Goal: Transaction & Acquisition: Purchase product/service

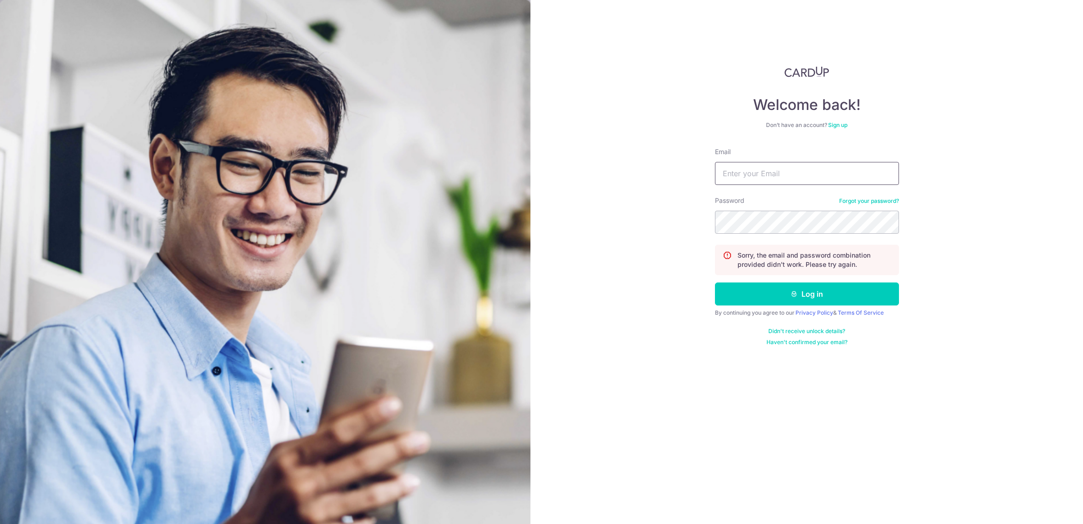
click at [784, 167] on input "Email" at bounding box center [807, 173] width 184 height 23
type input "weekian13@hotmail.com"
click at [715, 283] on button "Log in" at bounding box center [807, 294] width 184 height 23
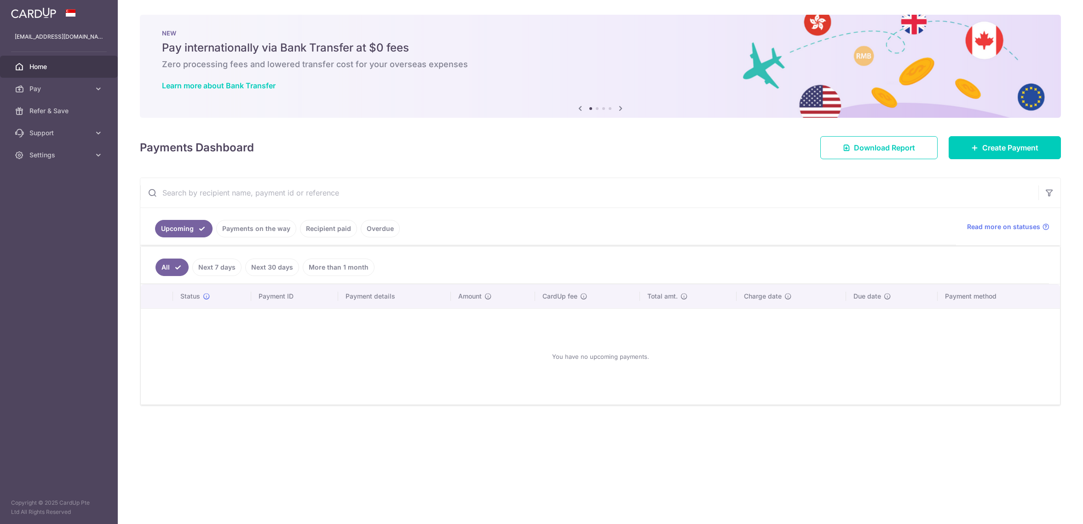
click at [270, 230] on link "Payments on the way" at bounding box center [256, 228] width 80 height 17
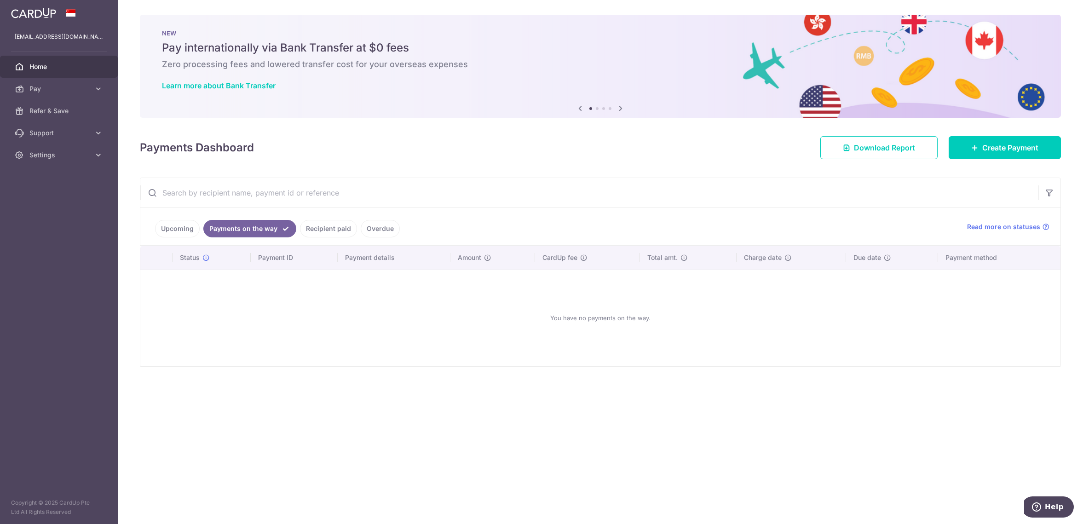
click at [318, 233] on link "Recipient paid" at bounding box center [328, 228] width 57 height 17
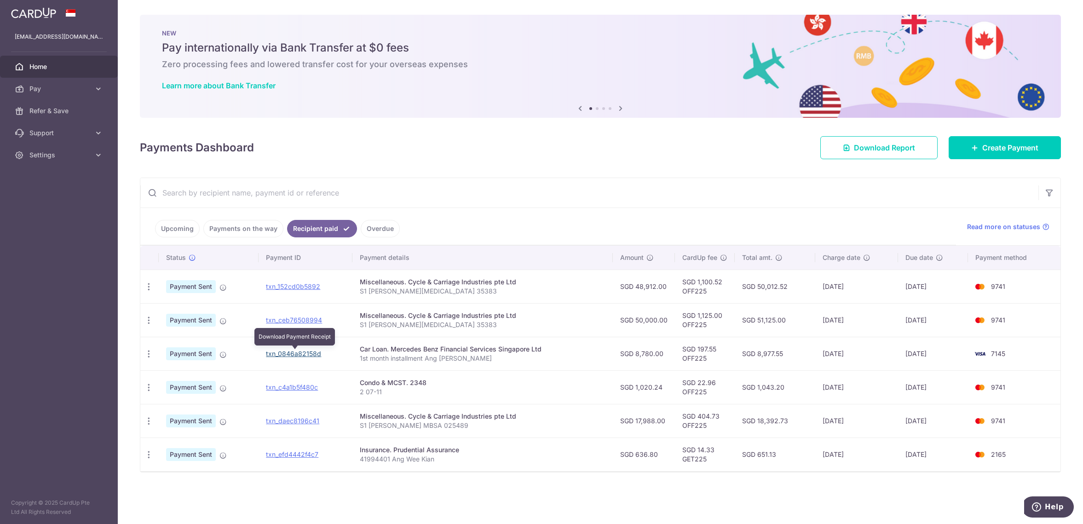
click at [302, 358] on link "txn_0846a82158d" at bounding box center [293, 354] width 55 height 8
click at [53, 88] on span "Pay" at bounding box center [59, 88] width 61 height 9
click at [75, 110] on span "Payments" at bounding box center [59, 110] width 61 height 9
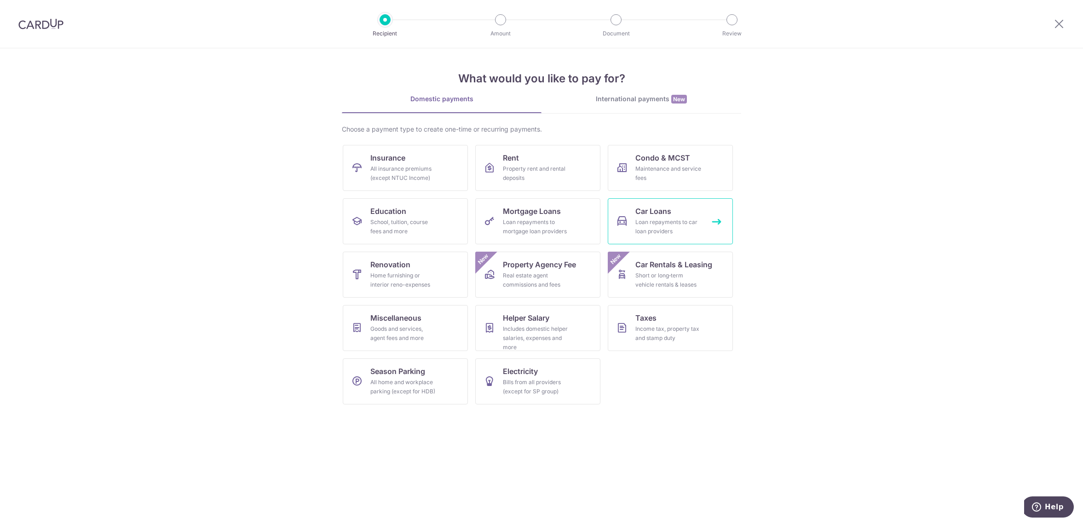
click at [642, 220] on div "Loan repayments to car loan providers" at bounding box center [668, 227] width 66 height 18
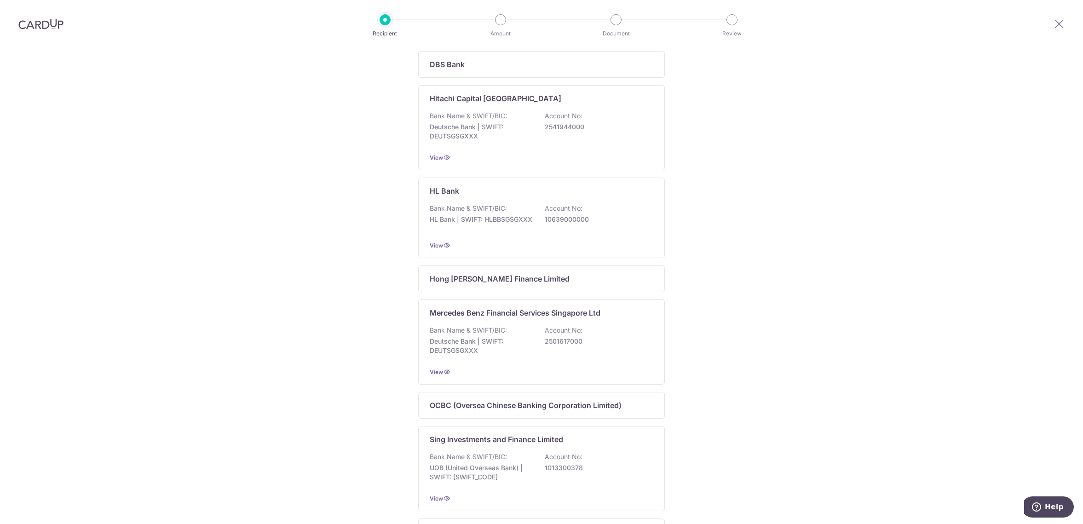
scroll to position [282, 0]
click at [565, 346] on p "2501617000" at bounding box center [596, 340] width 103 height 9
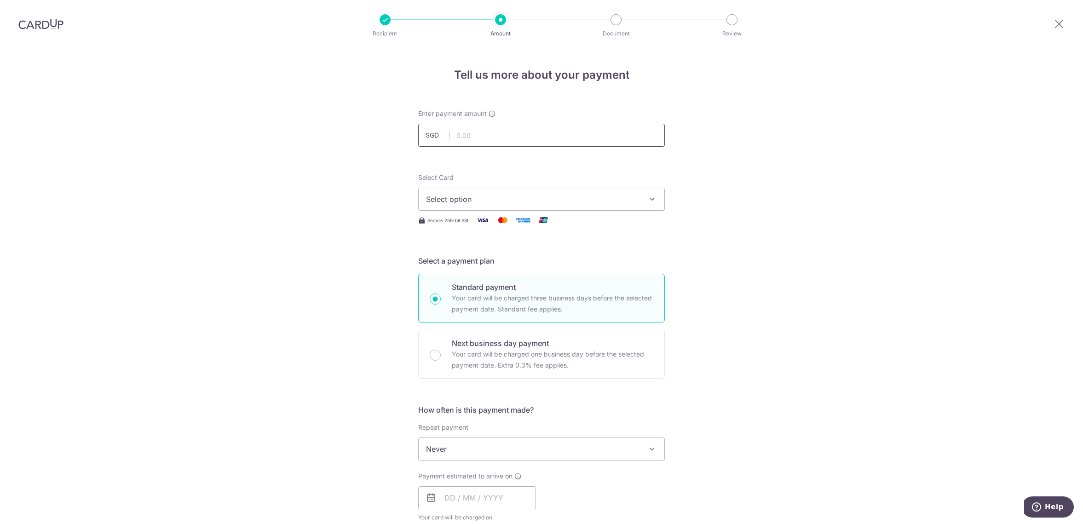
click at [494, 137] on input "text" at bounding box center [541, 135] width 247 height 23
type input "8,780.00"
click at [530, 195] on span "Select option" at bounding box center [533, 199] width 214 height 11
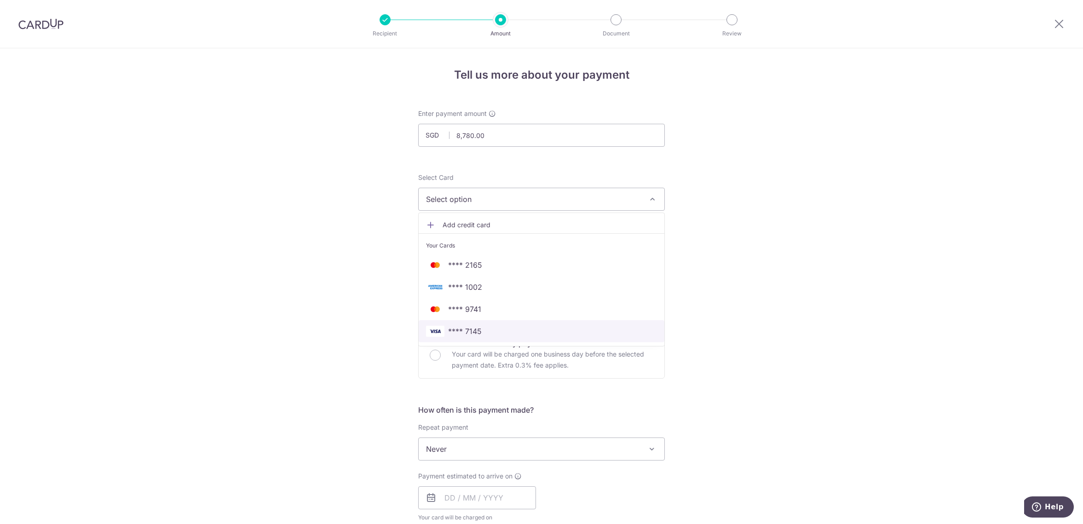
click at [464, 332] on span "**** 7145" at bounding box center [465, 331] width 34 height 11
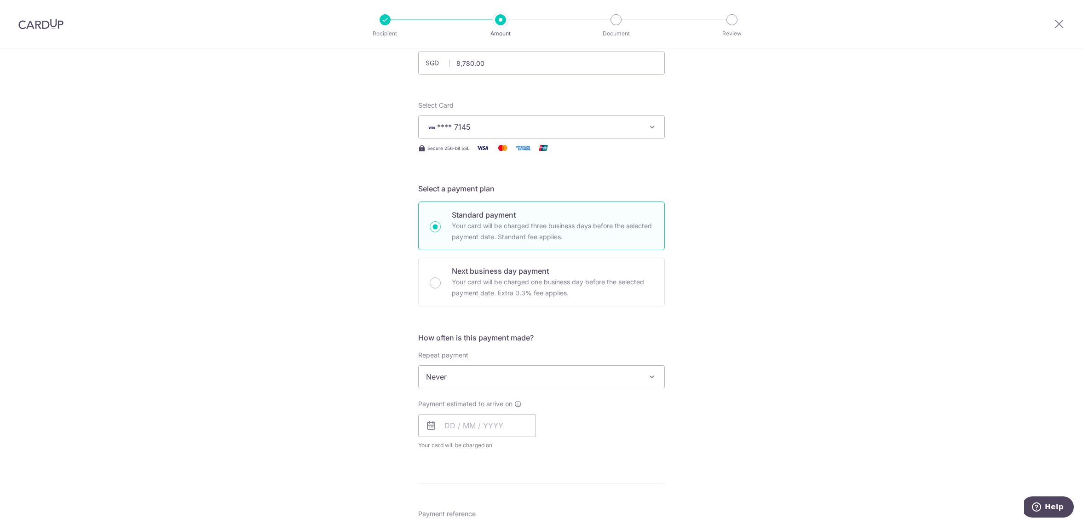
scroll to position [141, 0]
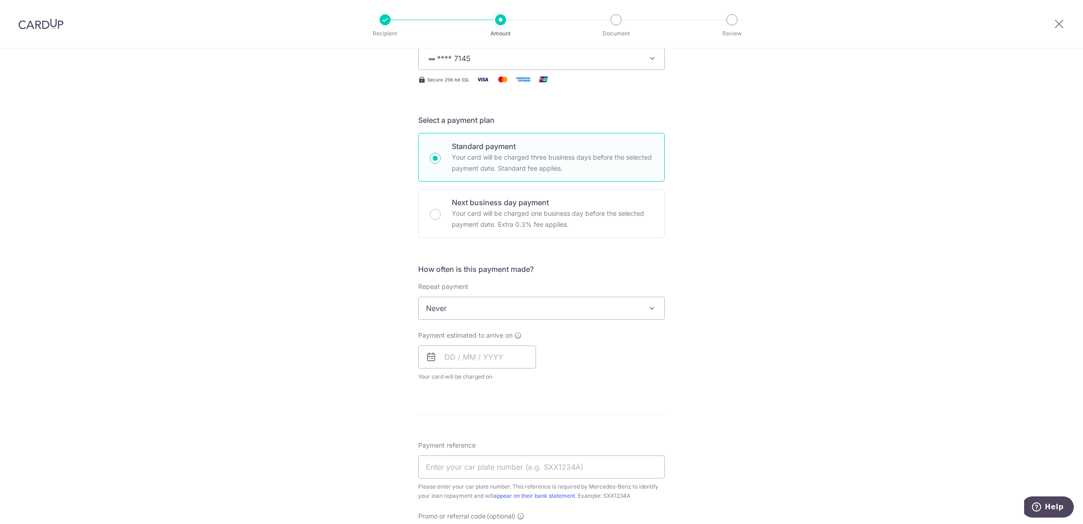
click at [613, 310] on span "Never" at bounding box center [542, 308] width 246 height 22
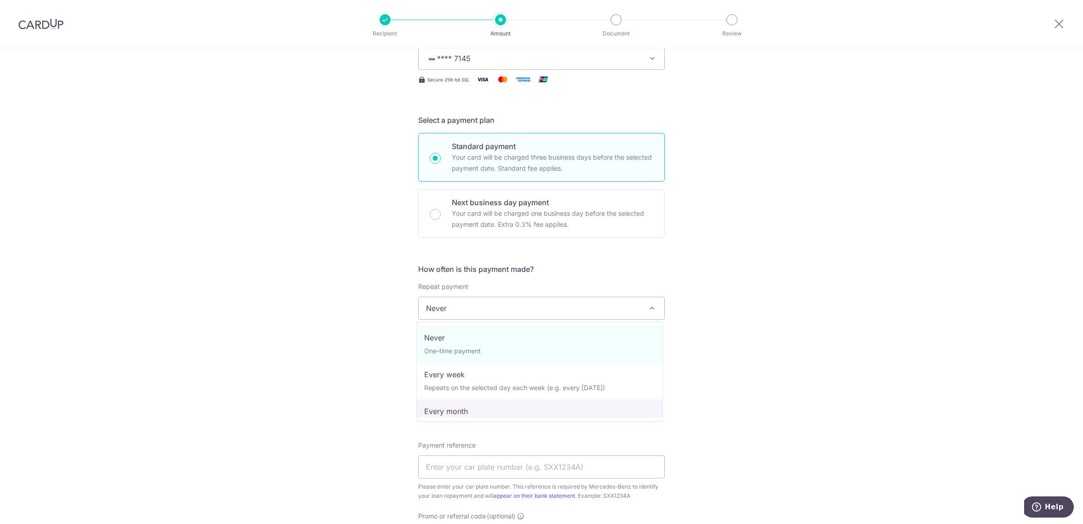
select select "3"
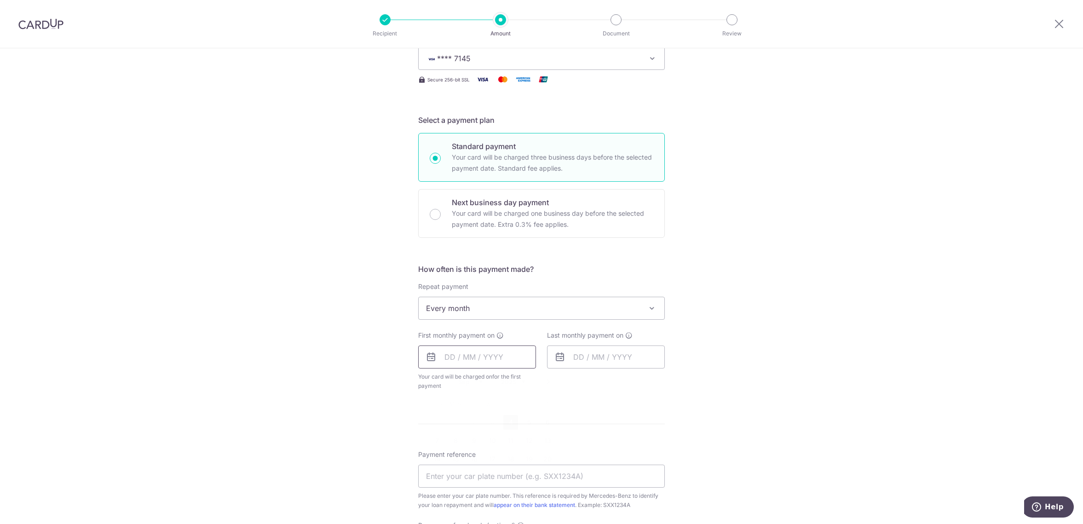
click at [487, 359] on input "text" at bounding box center [477, 357] width 118 height 23
click at [453, 498] on link "29" at bounding box center [455, 496] width 15 height 15
type input "[DATE]"
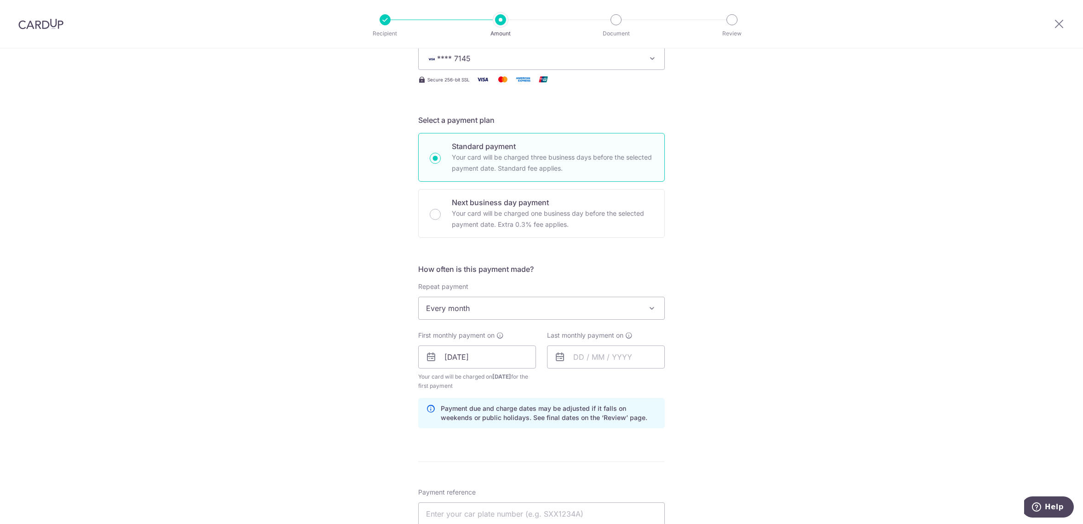
scroll to position [188, 0]
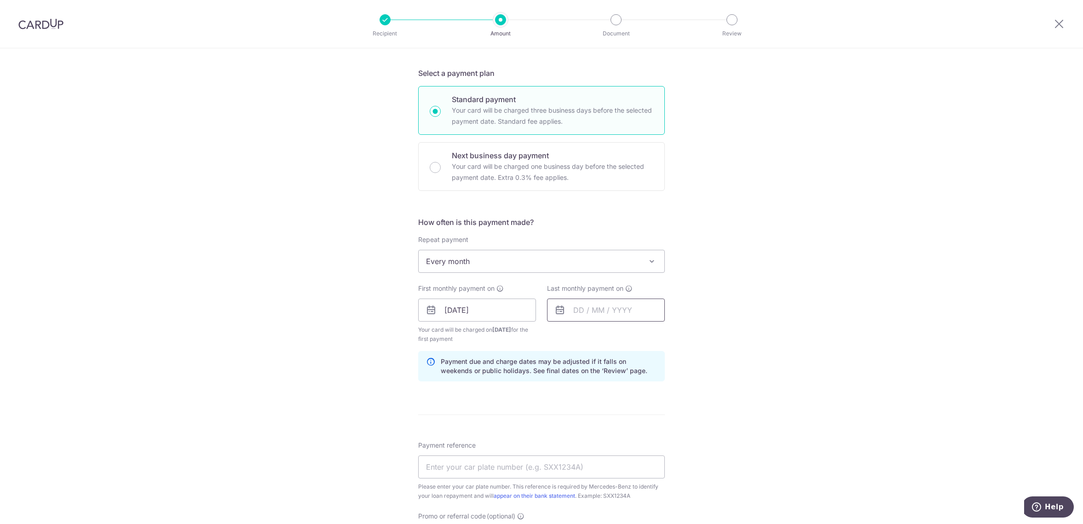
click at [616, 306] on input "text" at bounding box center [606, 310] width 118 height 23
click at [654, 334] on div "Prev Next Jan Feb Mar Apr May Jun Jul Aug Sep Oct Nov Dec 2024 2025 2026 2027 2…" at bounding box center [621, 335] width 146 height 22
click at [653, 334] on div "Prev Next Jan Feb Mar Apr May Jun Jul Aug Sep Oct Nov Dec 2024 2025 2026 2027 2…" at bounding box center [621, 335] width 146 height 22
click at [630, 331] on select "2024 2025 2026 2027 2028 2029 2030 2031 2032 2033 2034 2035" at bounding box center [642, 334] width 24 height 7
click at [561, 449] on link "29" at bounding box center [566, 449] width 15 height 15
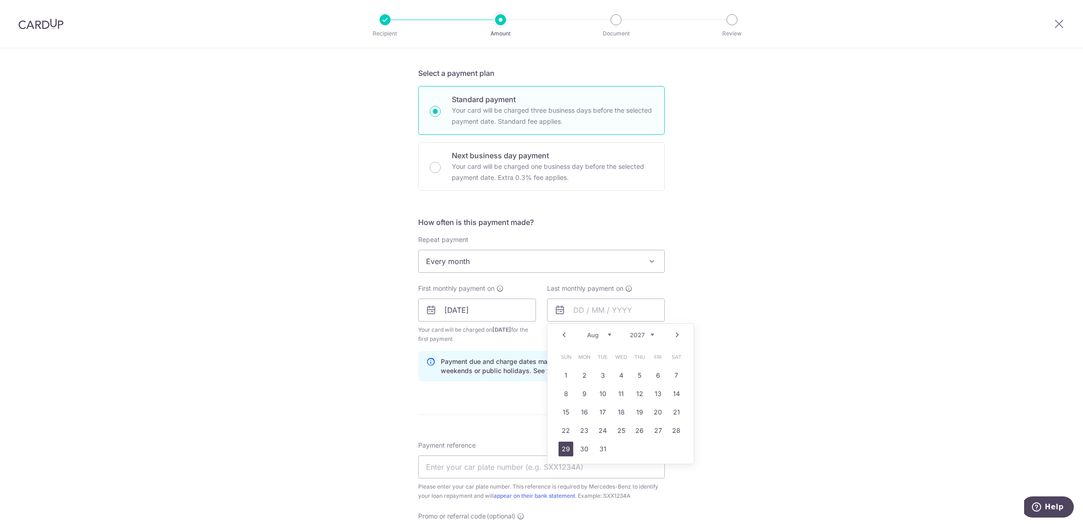
type input "[DATE]"
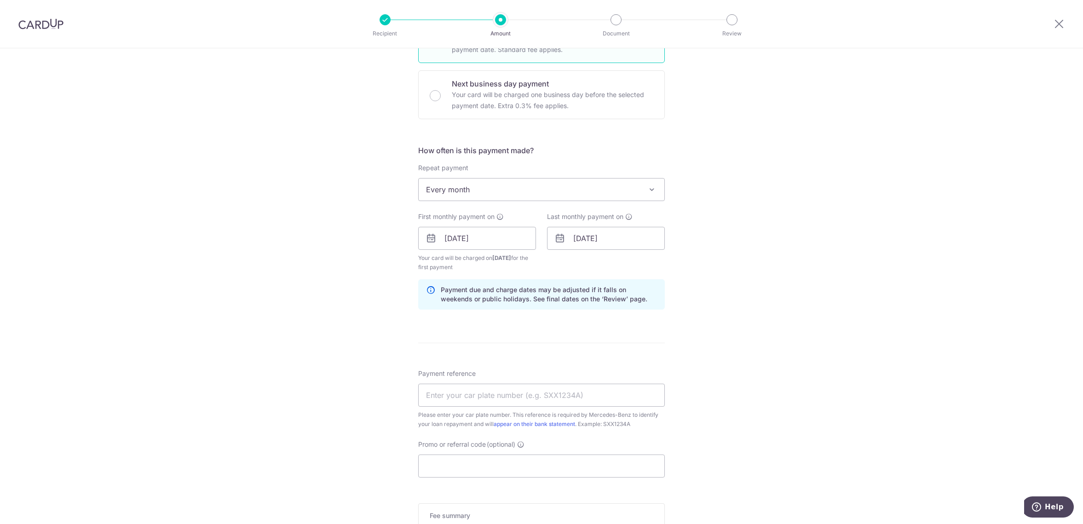
scroll to position [282, 0]
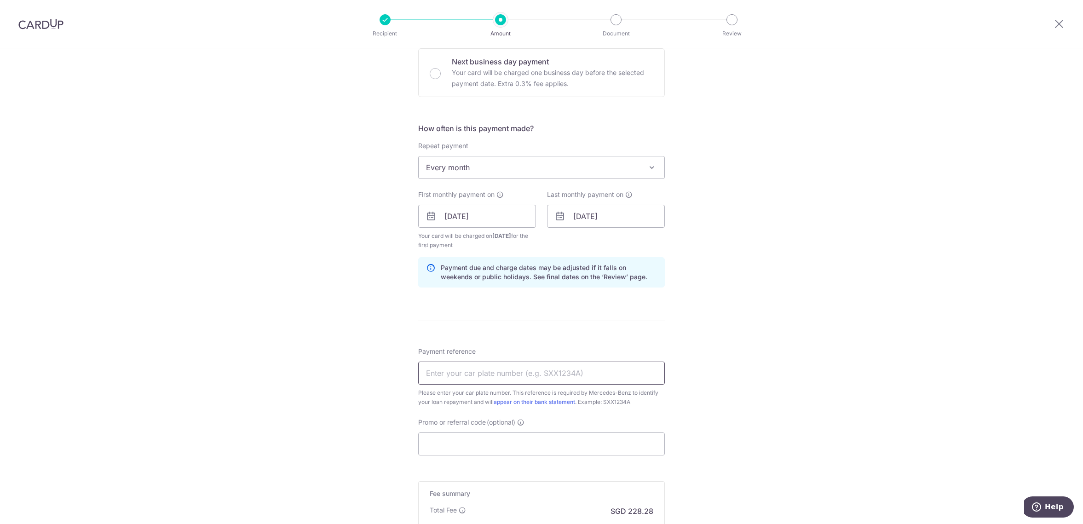
click at [516, 373] on input "Payment reference" at bounding box center [541, 373] width 247 height 23
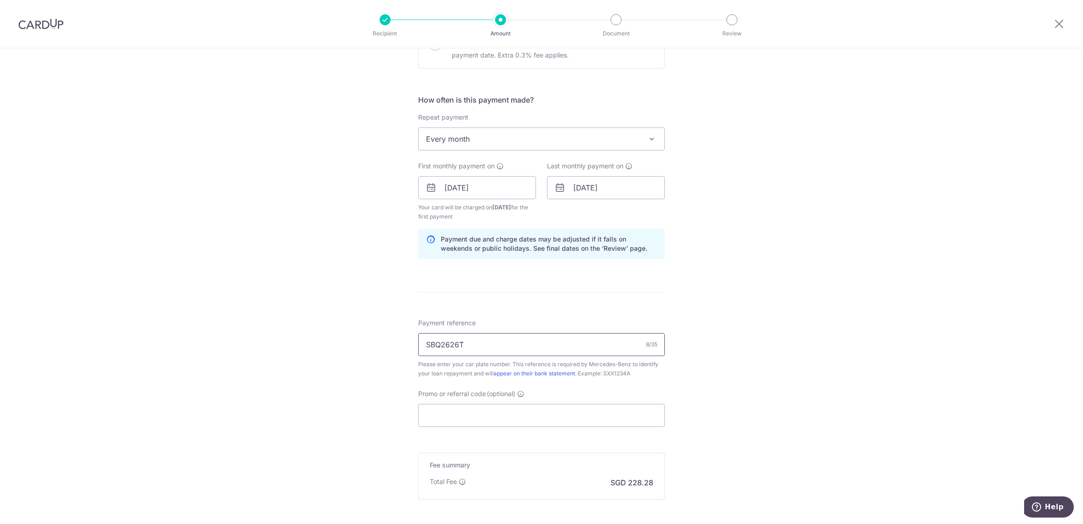
scroll to position [329, 0]
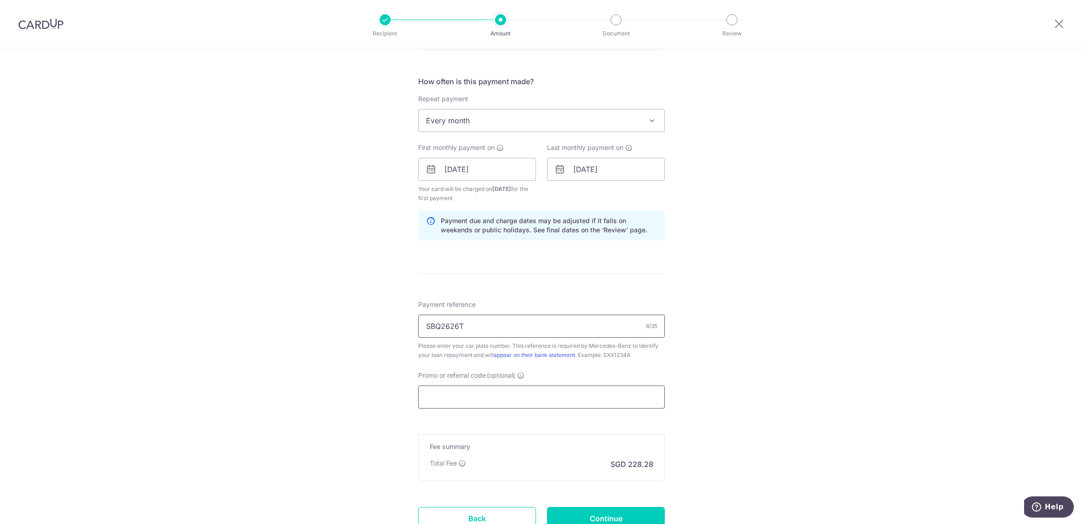
type input "SBQ2626T"
click at [577, 404] on input "Promo or referral code (optional)" at bounding box center [541, 397] width 247 height 23
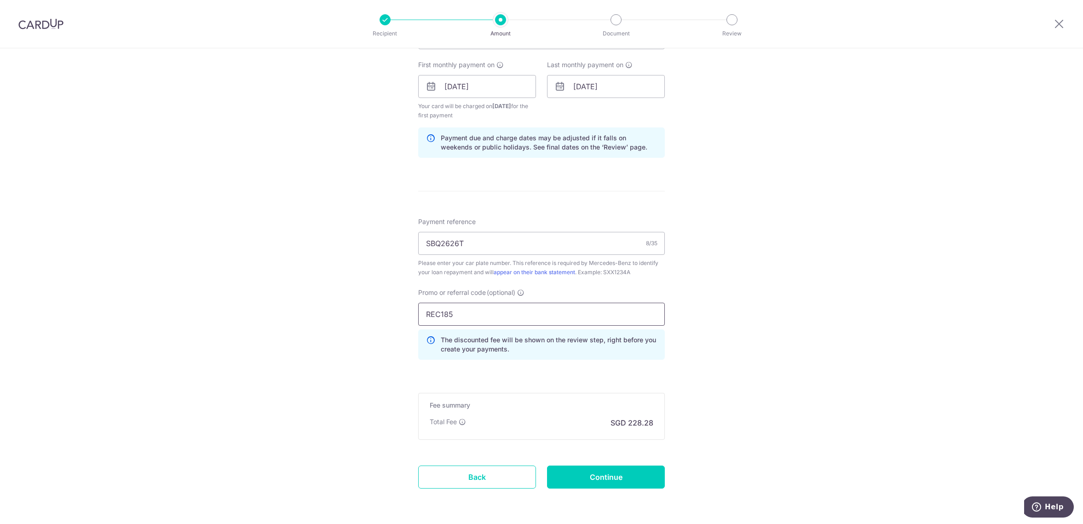
scroll to position [445, 0]
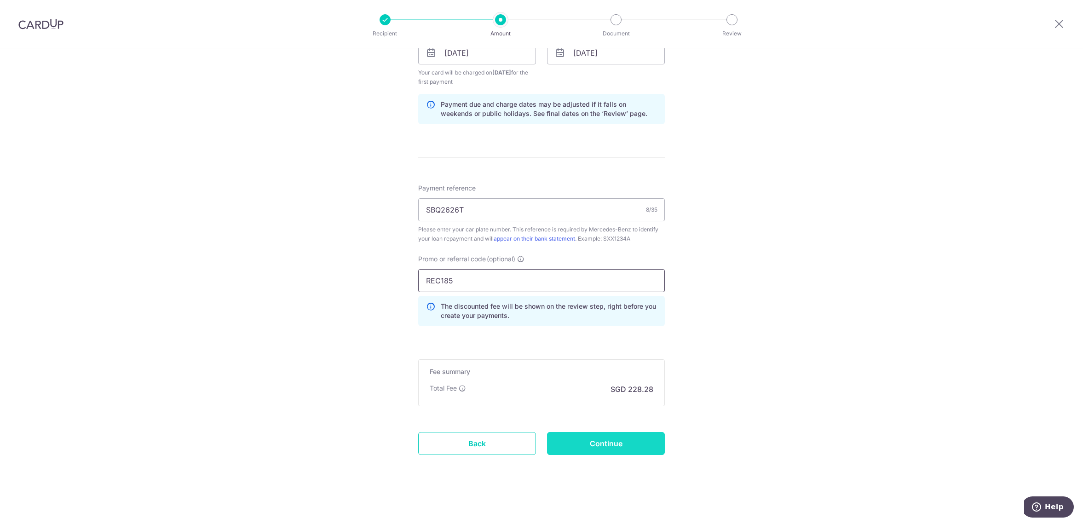
type input "REC185"
click at [631, 444] on input "Continue" at bounding box center [606, 443] width 118 height 23
type input "Create Schedule"
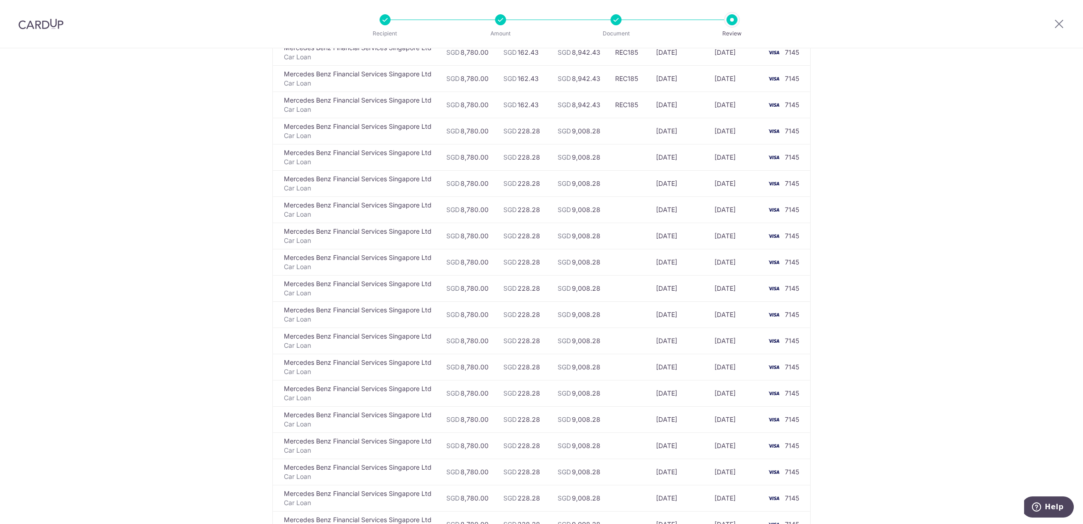
scroll to position [131, 0]
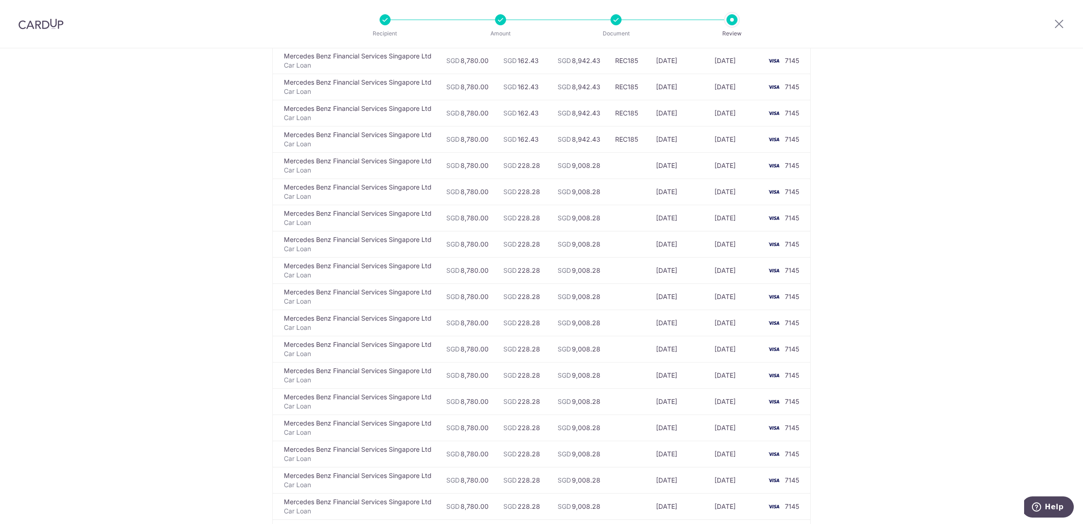
click at [627, 161] on td at bounding box center [628, 165] width 41 height 26
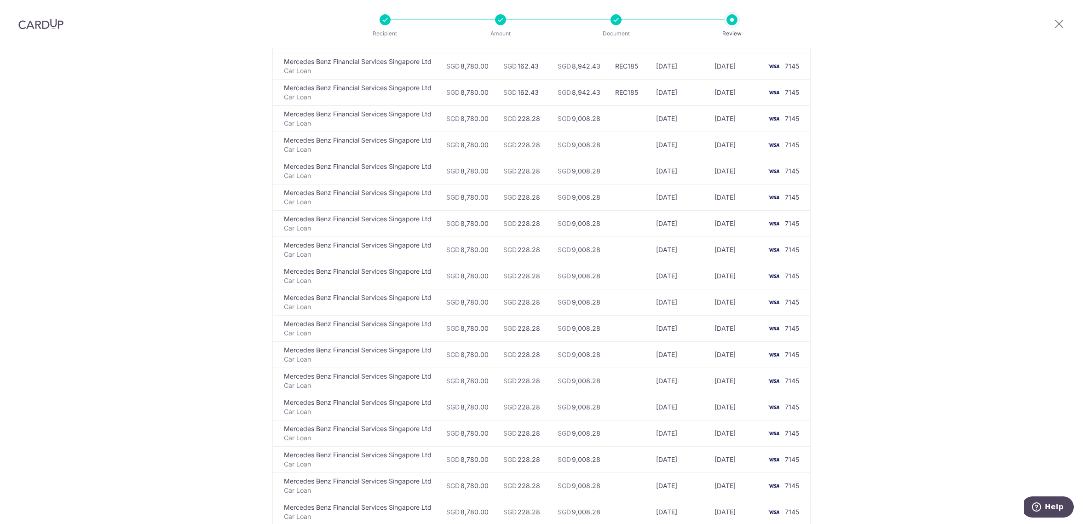
scroll to position [0, 0]
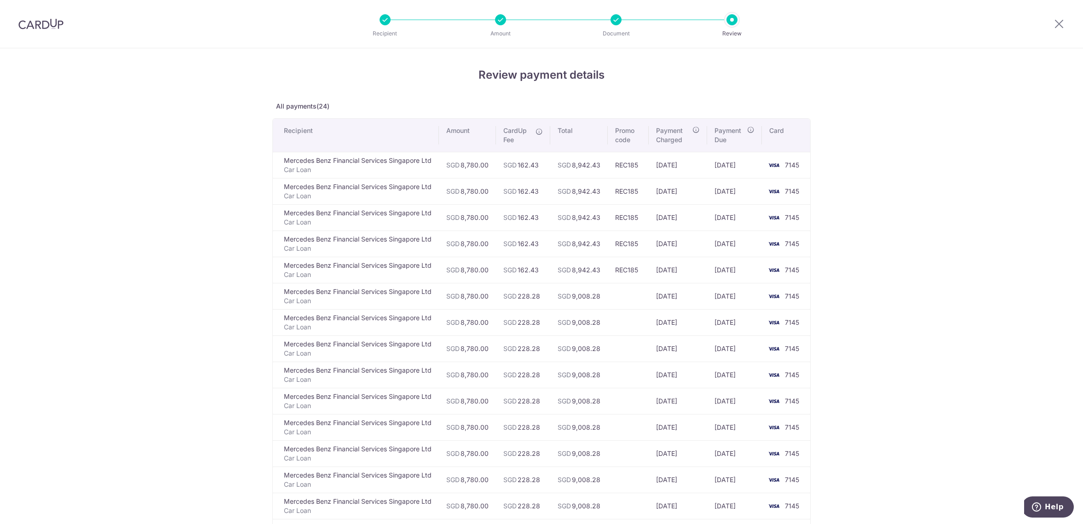
click at [612, 24] on li "Document" at bounding box center [563, 19] width 115 height 11
click at [618, 23] on div at bounding box center [616, 19] width 11 height 11
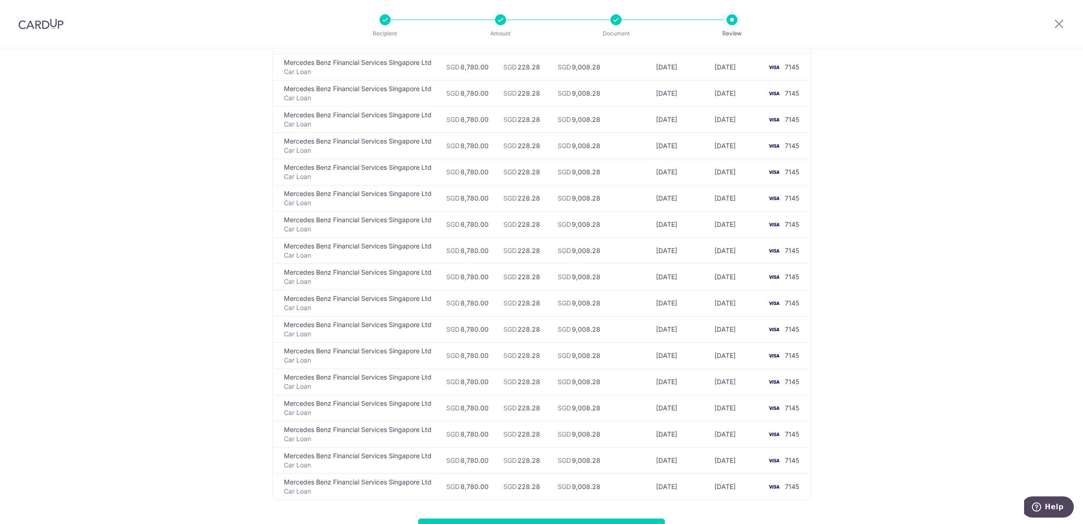
scroll to position [412, 0]
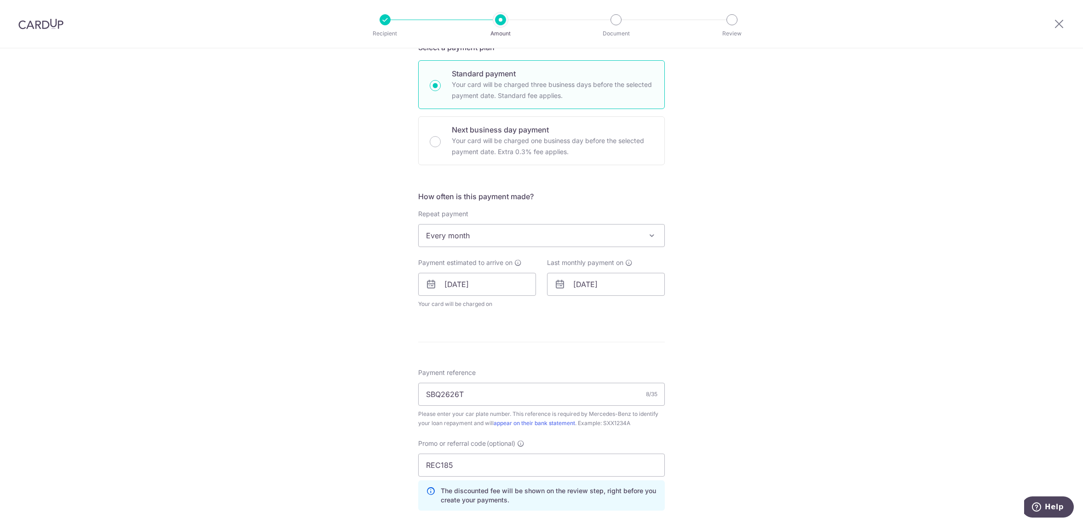
scroll to position [282, 0]
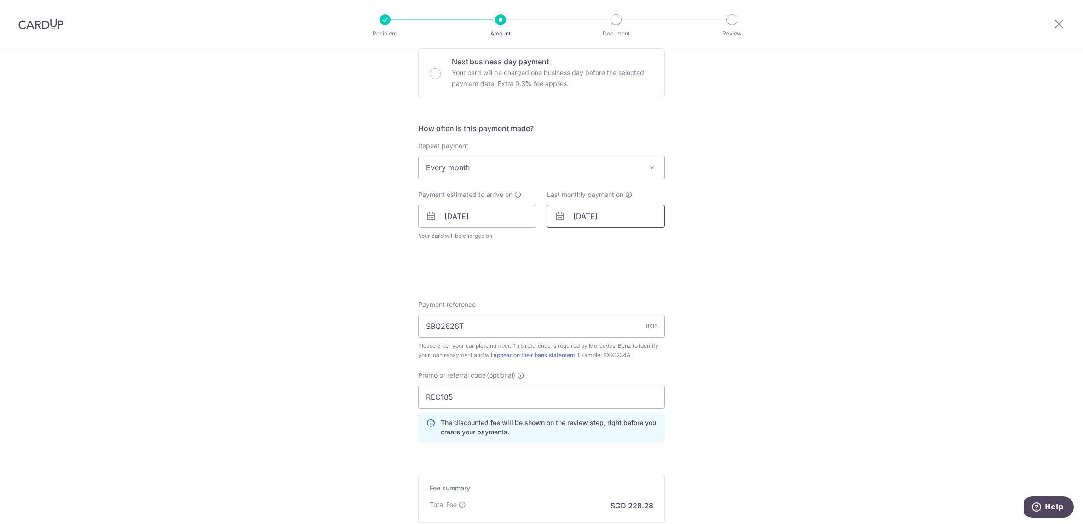
click at [595, 219] on input "29/08/2027" at bounding box center [606, 216] width 118 height 23
click at [564, 242] on link "Prev" at bounding box center [564, 241] width 11 height 11
click at [563, 242] on link "Prev" at bounding box center [564, 241] width 11 height 11
click at [610, 216] on input "29/08/2027" at bounding box center [606, 216] width 118 height 23
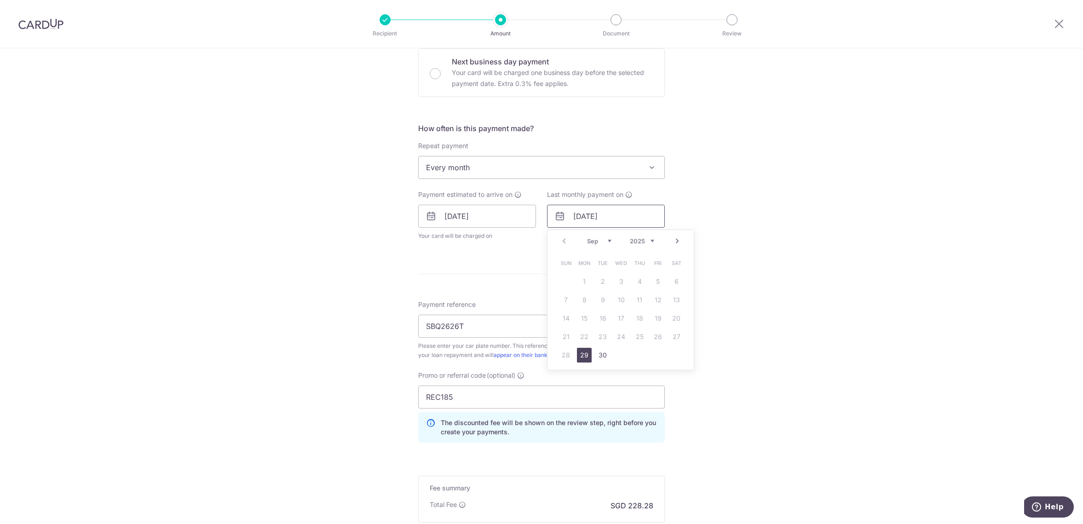
drag, startPoint x: 627, startPoint y: 215, endPoint x: 536, endPoint y: 216, distance: 91.1
click at [547, 216] on input "29/08/2027" at bounding box center [606, 216] width 118 height 23
click at [676, 239] on link "Next" at bounding box center [677, 241] width 11 height 11
click at [630, 237] on select "2025 2026 2027 2028 2029 2030 2031 2032 2033 2034 2035" at bounding box center [642, 240] width 24 height 7
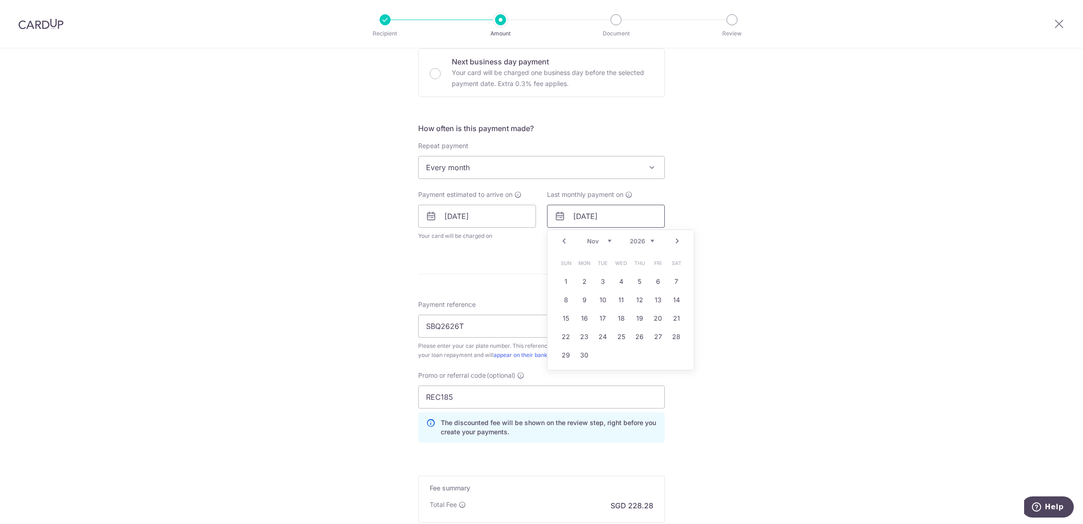
click at [618, 218] on input "29/08/2027" at bounding box center [606, 216] width 118 height 23
click at [602, 217] on input "29/08/2027" at bounding box center [606, 216] width 118 height 23
click at [675, 240] on link "Next" at bounding box center [677, 241] width 11 height 11
click at [563, 239] on link "Prev" at bounding box center [564, 241] width 11 height 11
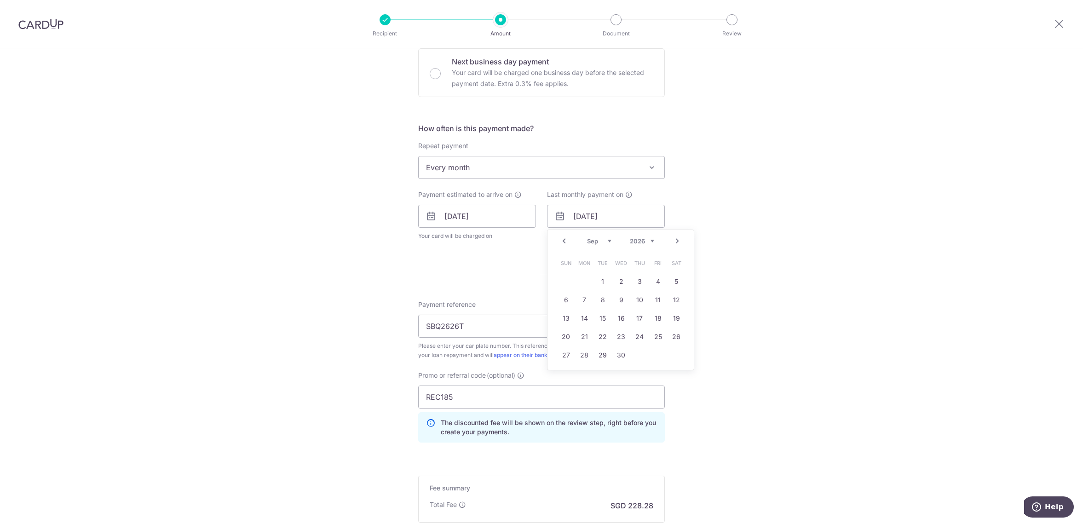
click at [563, 239] on link "Prev" at bounding box center [564, 241] width 11 height 11
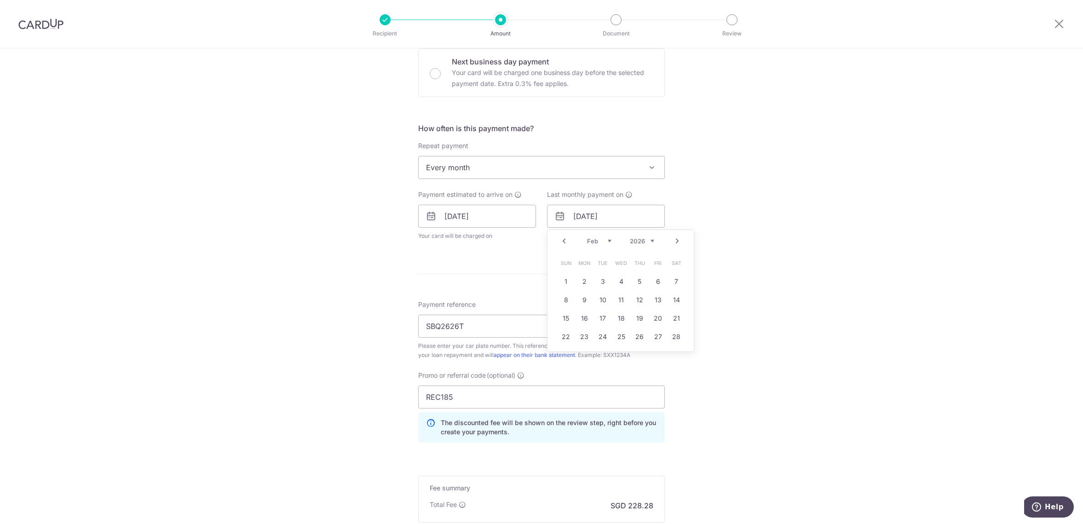
click at [563, 239] on link "Prev" at bounding box center [564, 241] width 11 height 11
click at [640, 355] on link "29" at bounding box center [639, 355] width 15 height 15
type input "[DATE]"
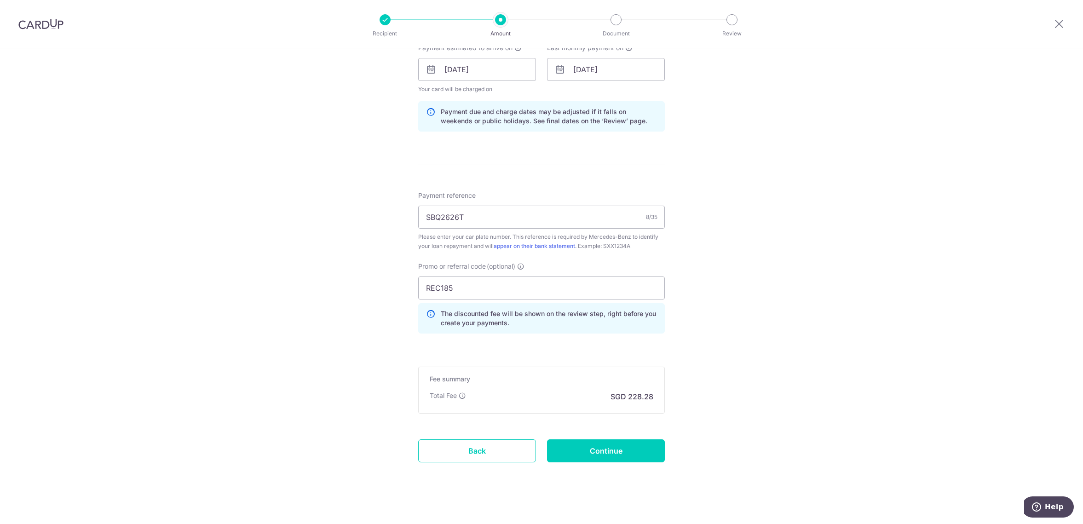
scroll to position [436, 0]
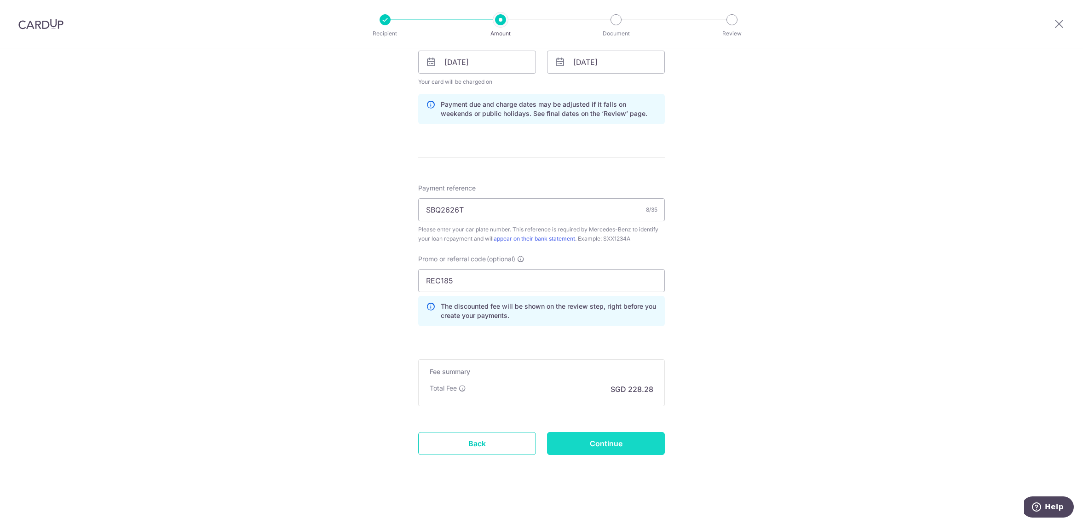
click at [632, 445] on input "Continue" at bounding box center [606, 443] width 118 height 23
type input "Update Schedule"
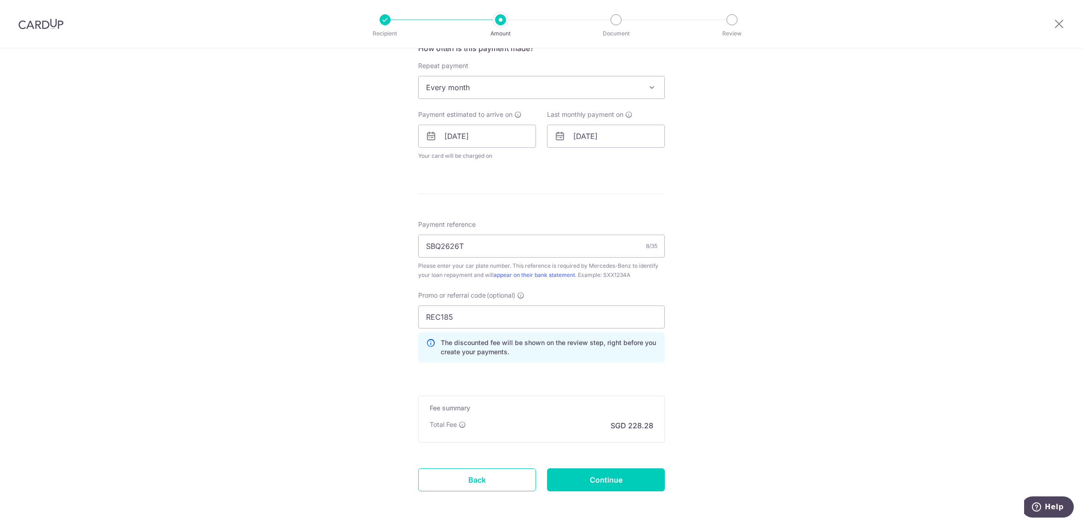
scroll to position [398, 0]
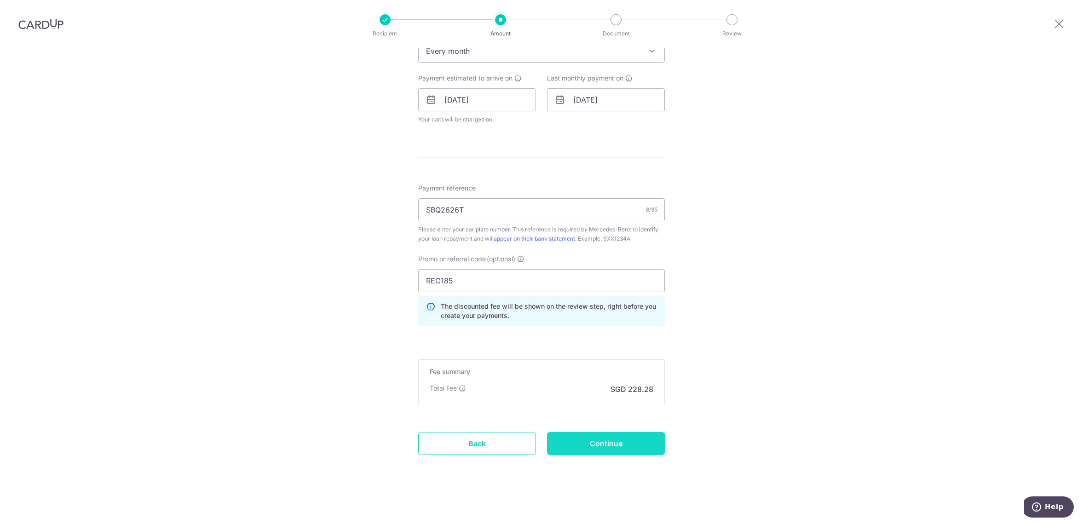
click at [643, 447] on input "Continue" at bounding box center [606, 443] width 118 height 23
type input "Update Schedule"
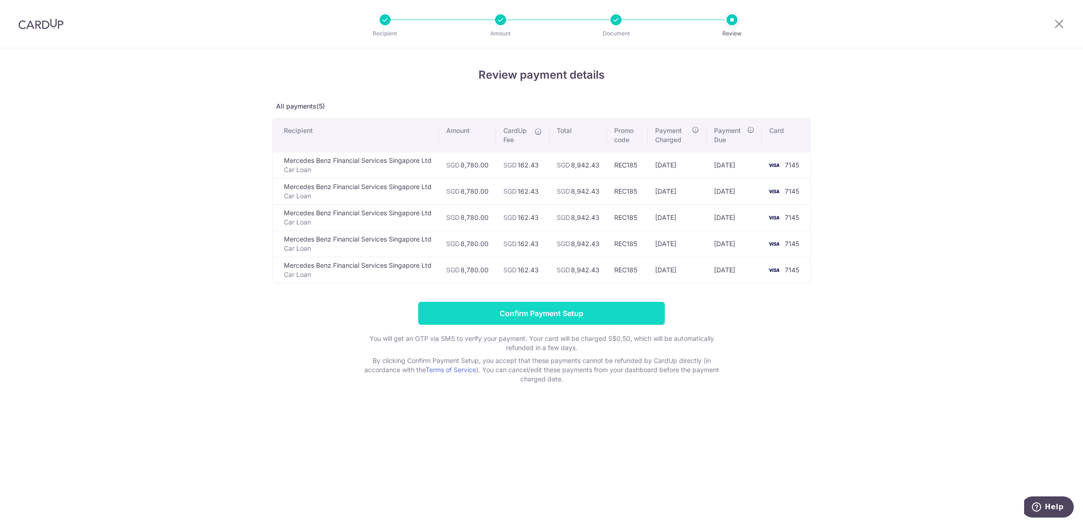
click at [596, 318] on input "Confirm Payment Setup" at bounding box center [541, 313] width 247 height 23
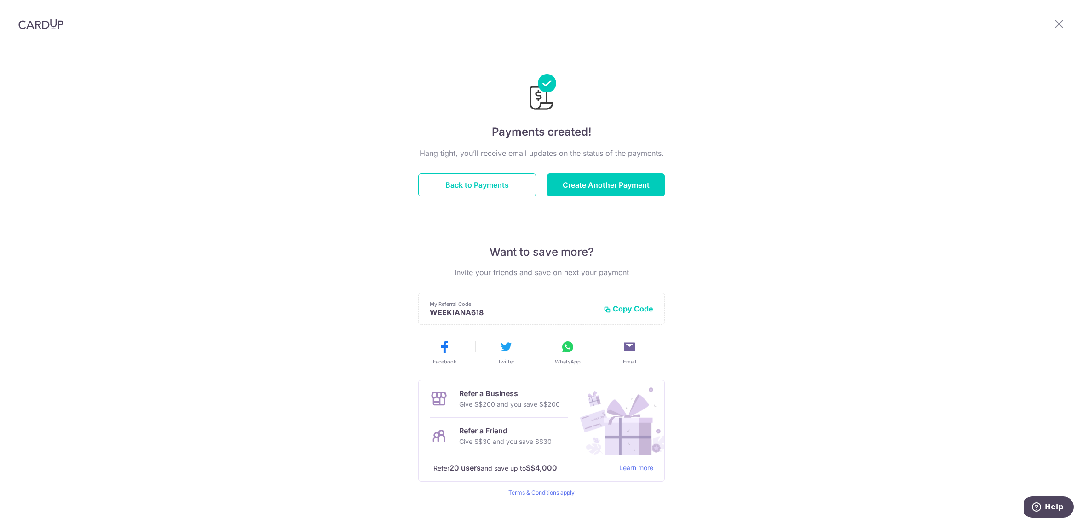
scroll to position [16, 0]
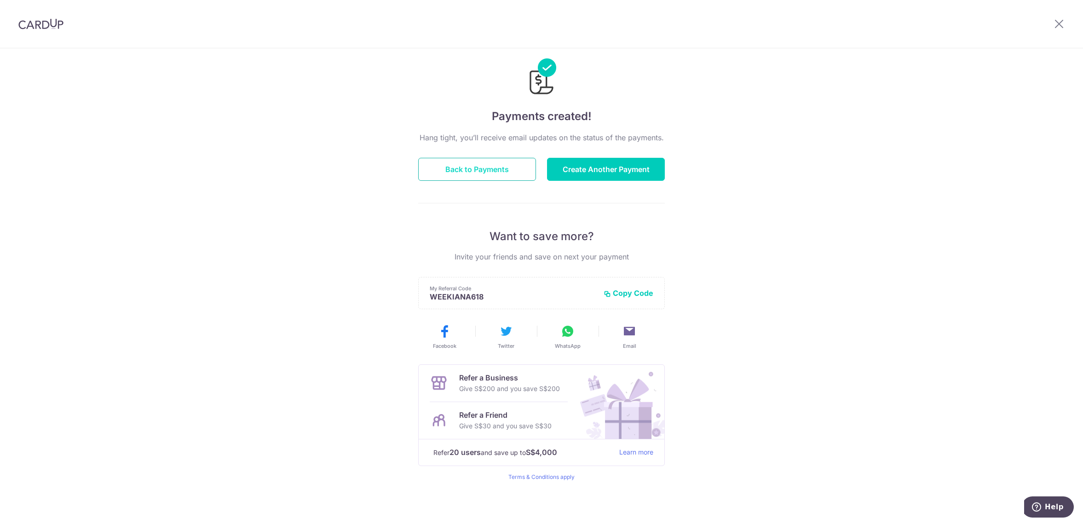
click at [490, 170] on button "Back to Payments" at bounding box center [477, 169] width 118 height 23
